Goal: Information Seeking & Learning: Learn about a topic

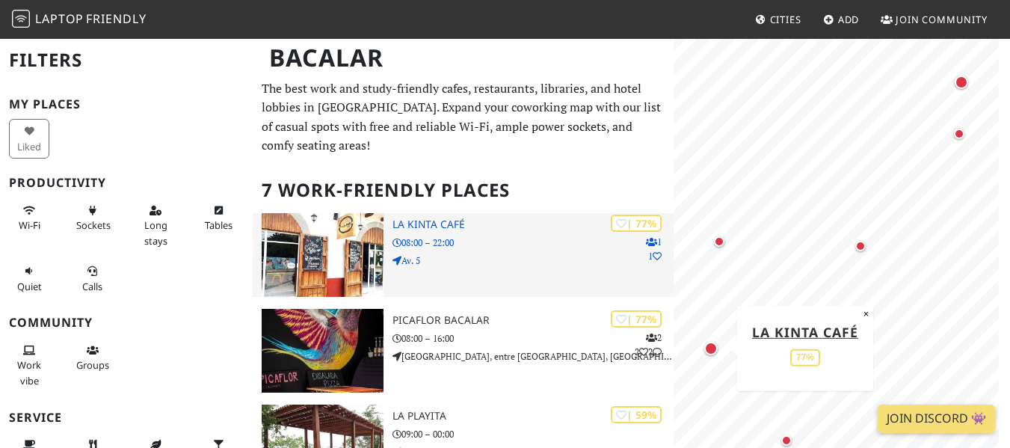
click at [436, 218] on h3 "La Kinta Café" at bounding box center [532, 224] width 280 height 13
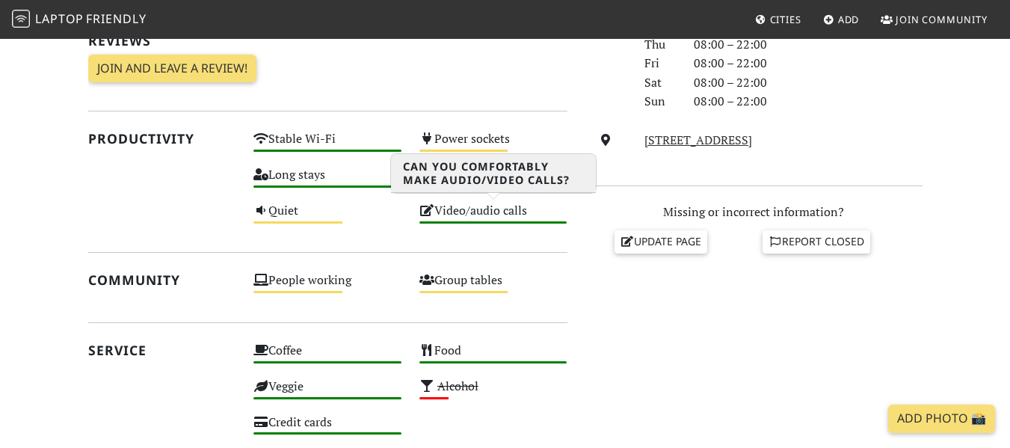
scroll to position [513, 0]
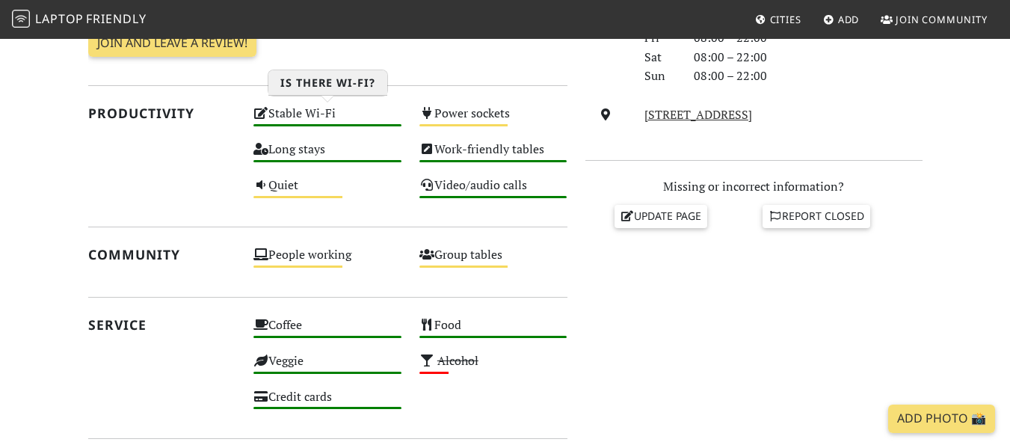
click at [343, 123] on div "Stable Wi-Fi High" at bounding box center [327, 120] width 166 height 36
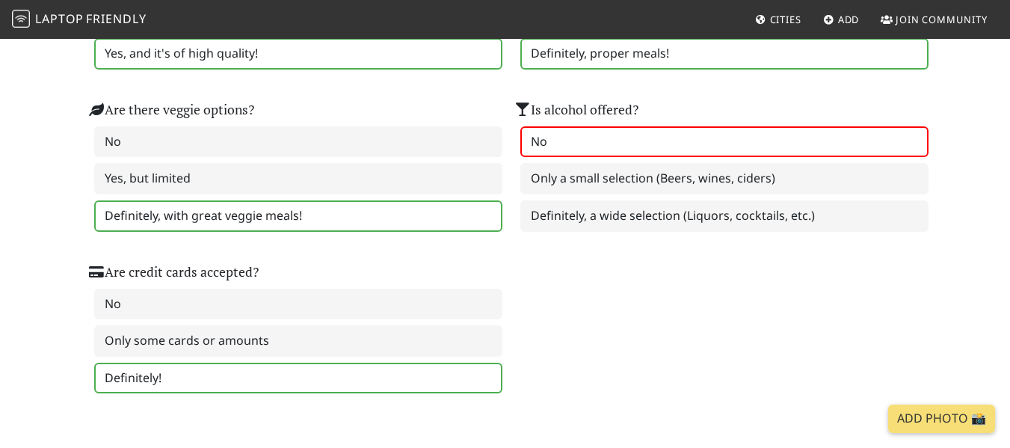
scroll to position [952, 0]
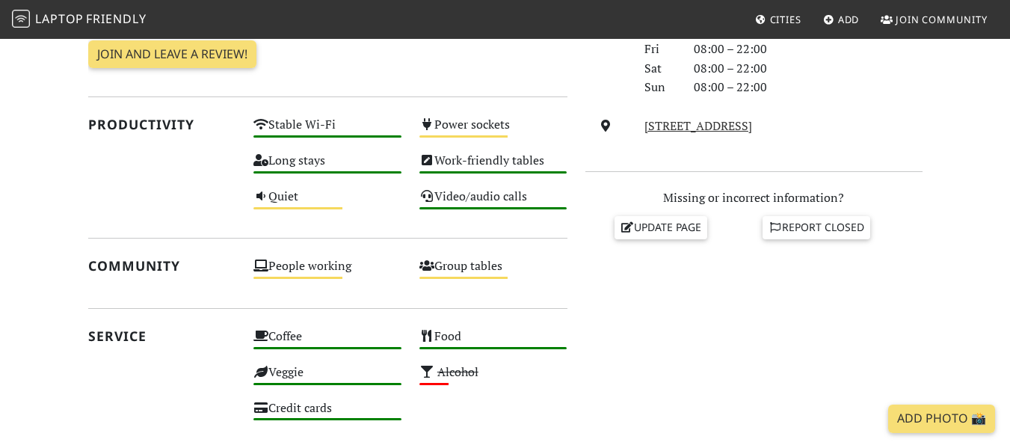
scroll to position [513, 0]
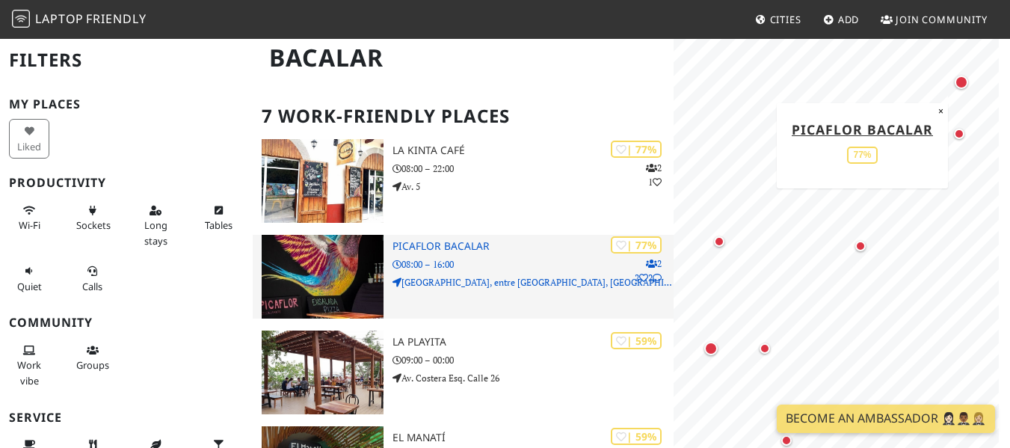
scroll to position [76, 0]
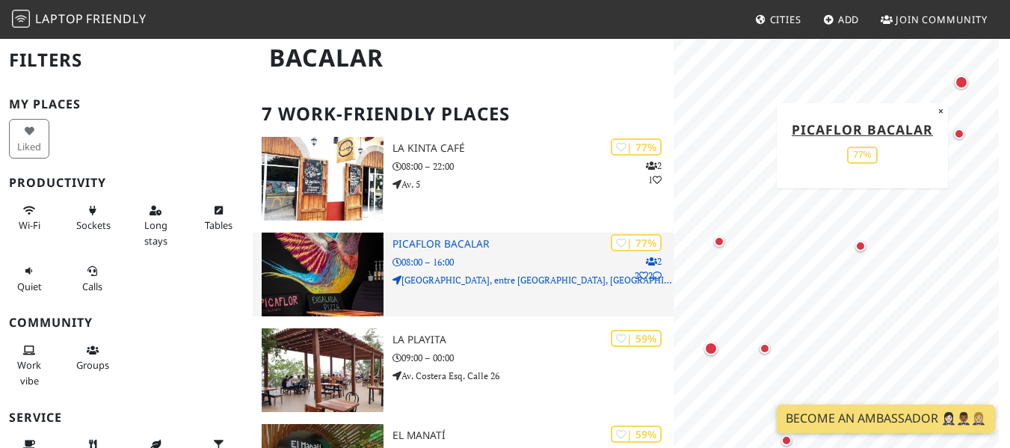
click at [343, 242] on img at bounding box center [323, 274] width 123 height 84
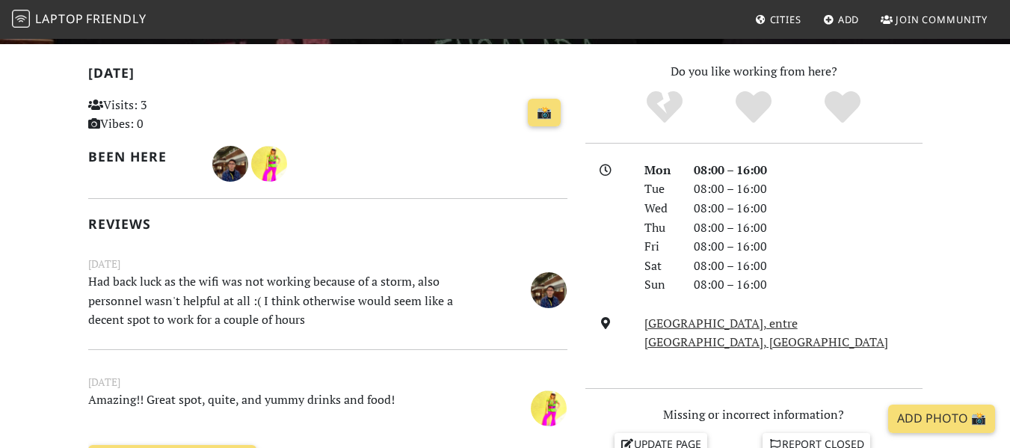
scroll to position [305, 0]
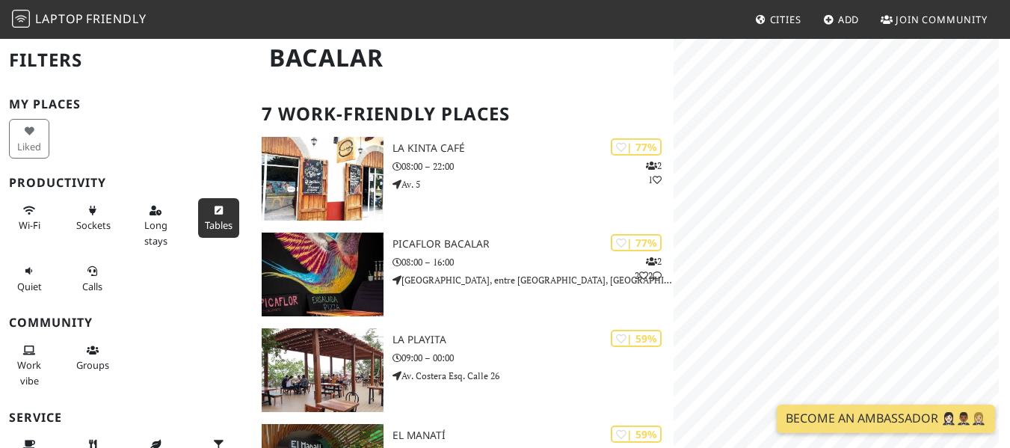
scroll to position [76, 0]
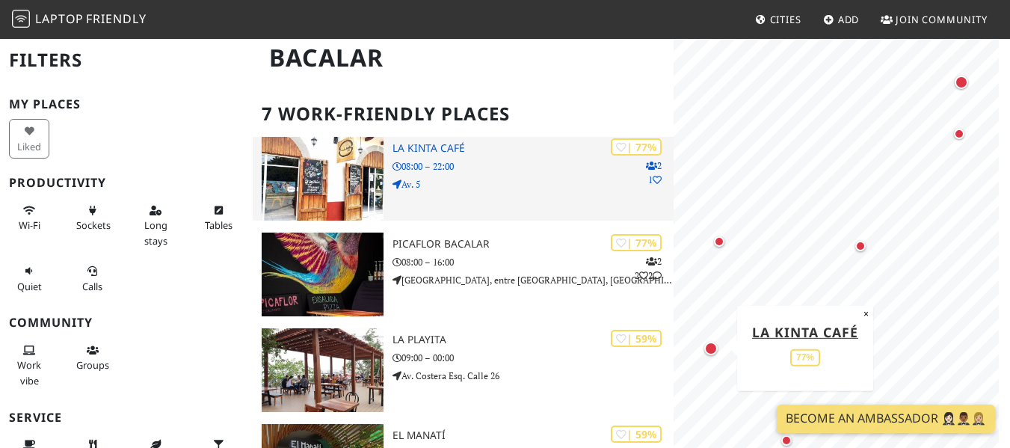
click at [359, 172] on img at bounding box center [323, 179] width 123 height 84
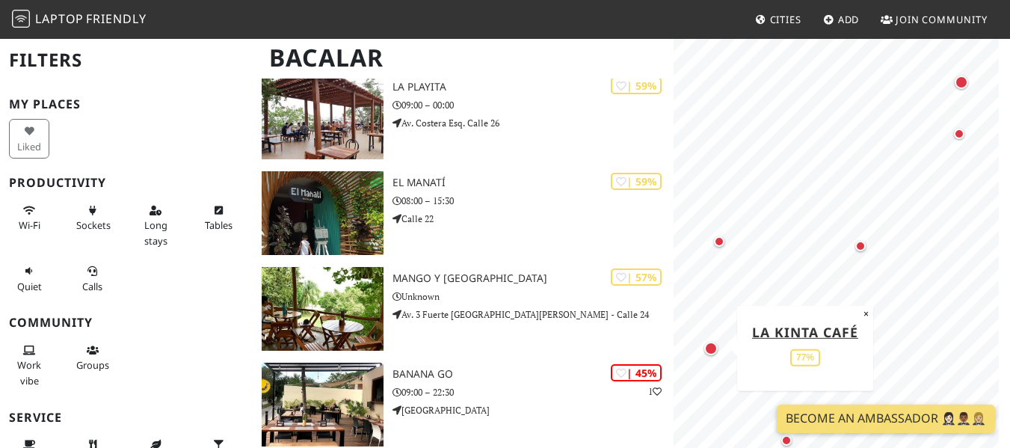
scroll to position [511, 0]
